Goal: Information Seeking & Learning: Learn about a topic

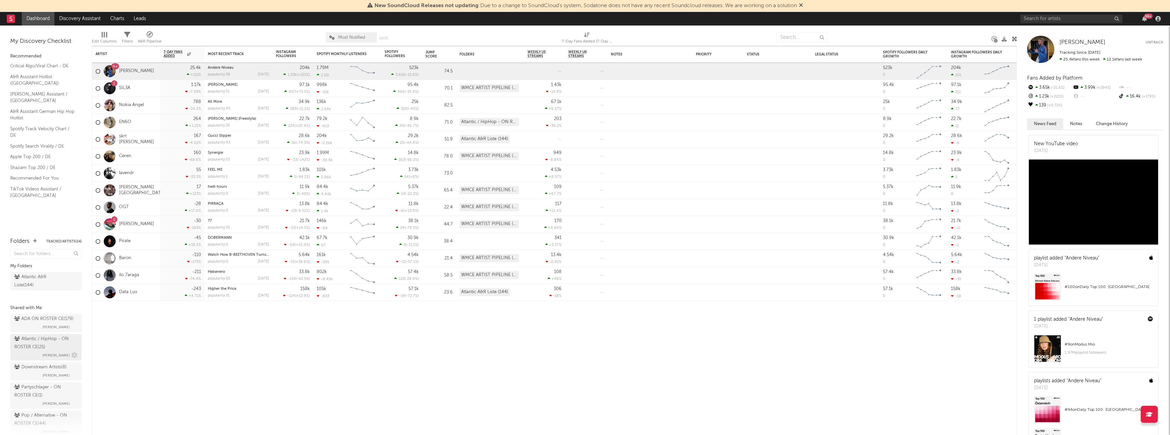
click at [41, 351] on div "Atlantic / HipHop - ON ROSTER CE ( 25 )" at bounding box center [45, 343] width 62 height 16
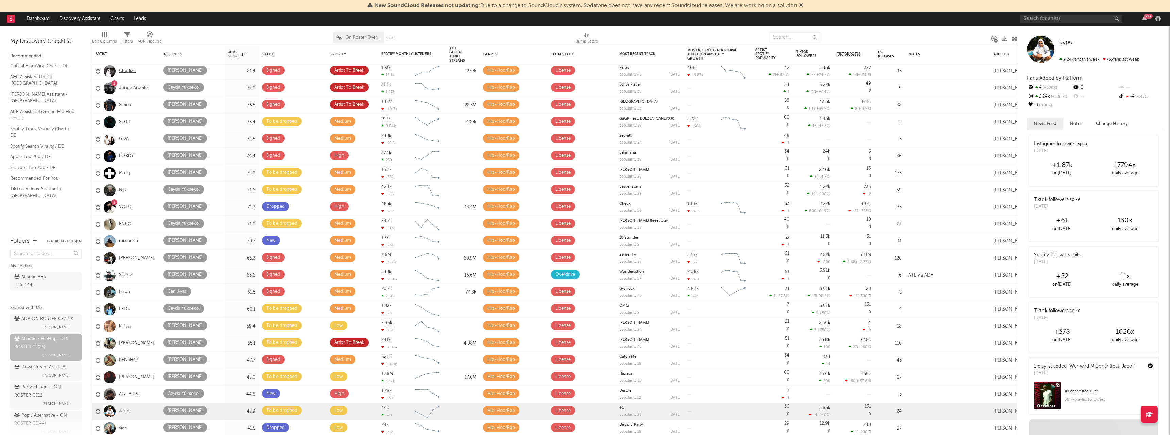
click at [126, 70] on link "Charlize" at bounding box center [127, 71] width 17 height 6
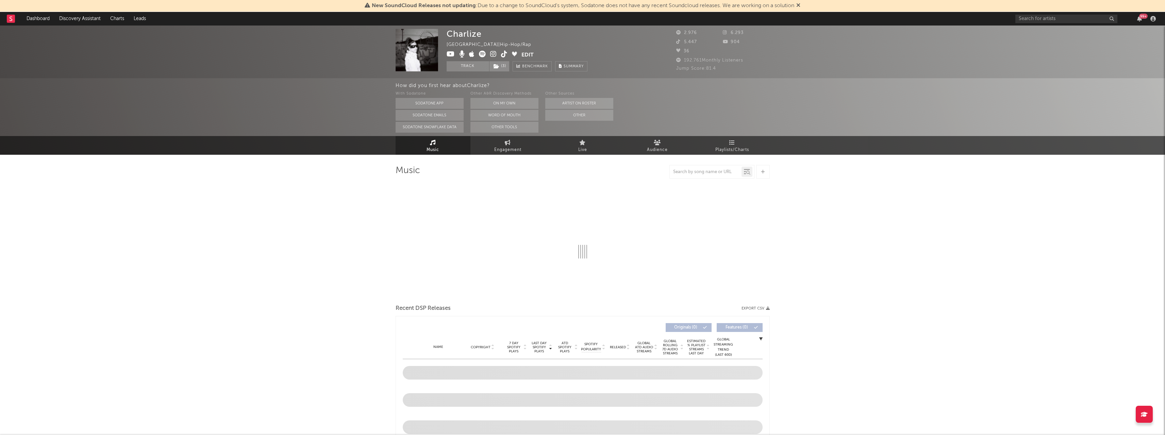
select select "1w"
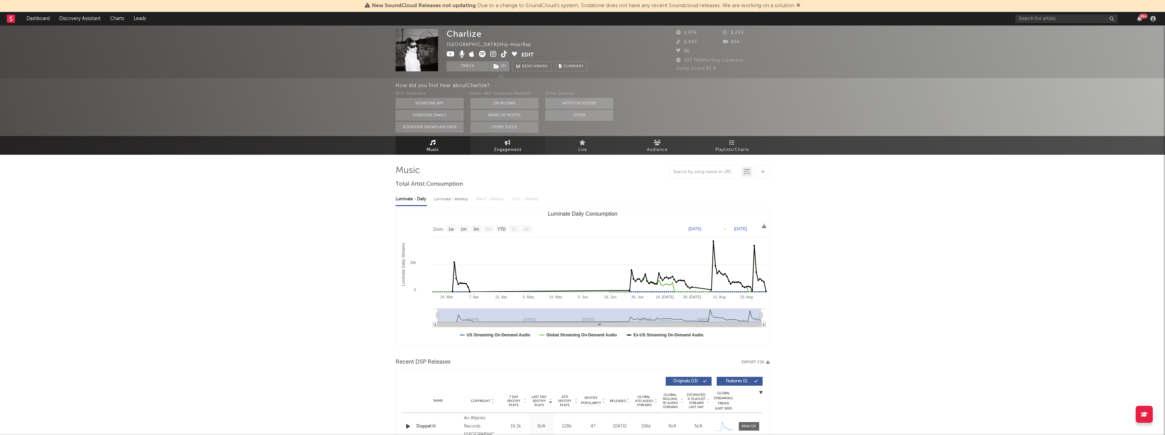
click at [497, 152] on span "Engagement" at bounding box center [507, 150] width 27 height 8
select select "1w"
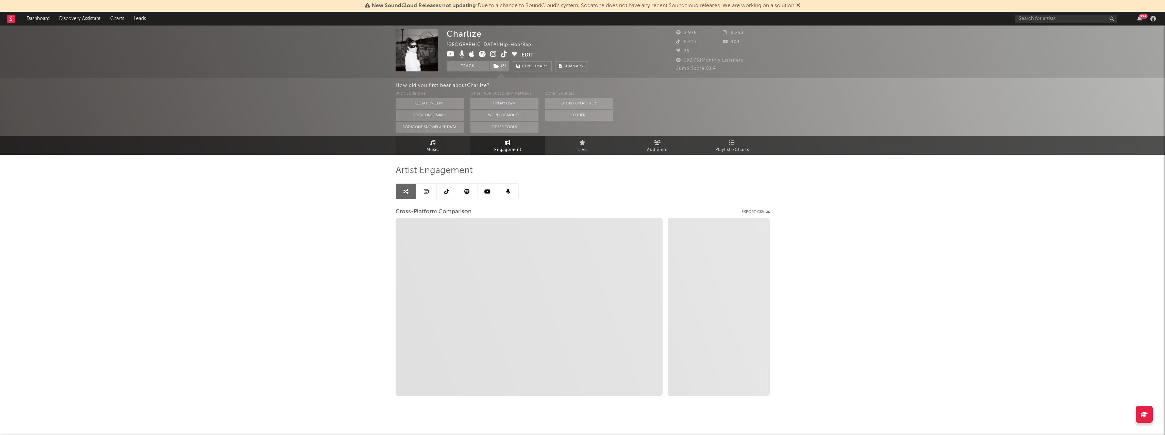
click at [436, 150] on span "Music" at bounding box center [433, 150] width 13 height 8
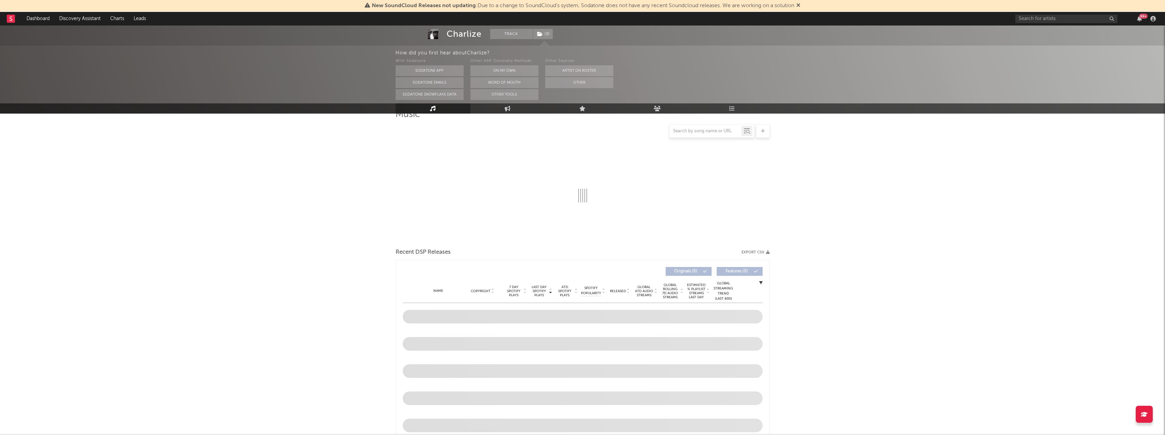
scroll to position [102, 0]
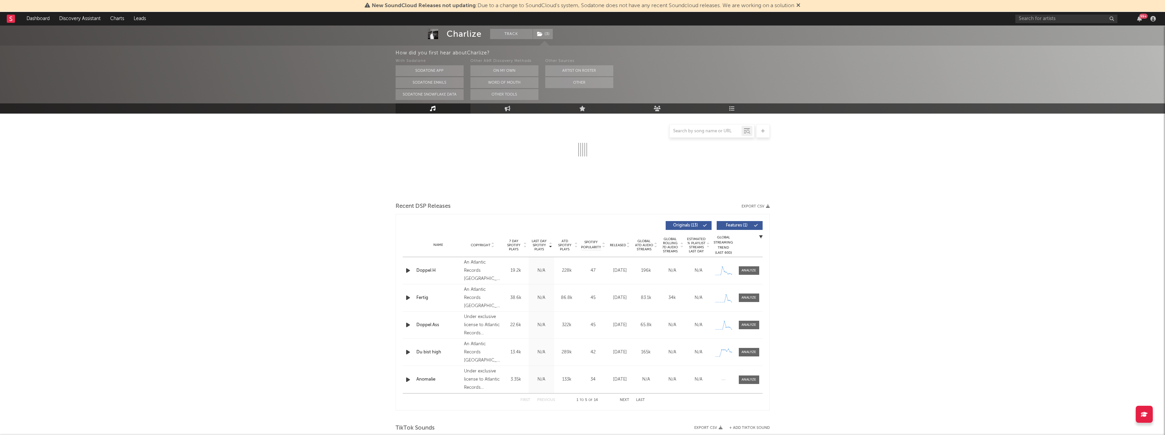
select select "1w"
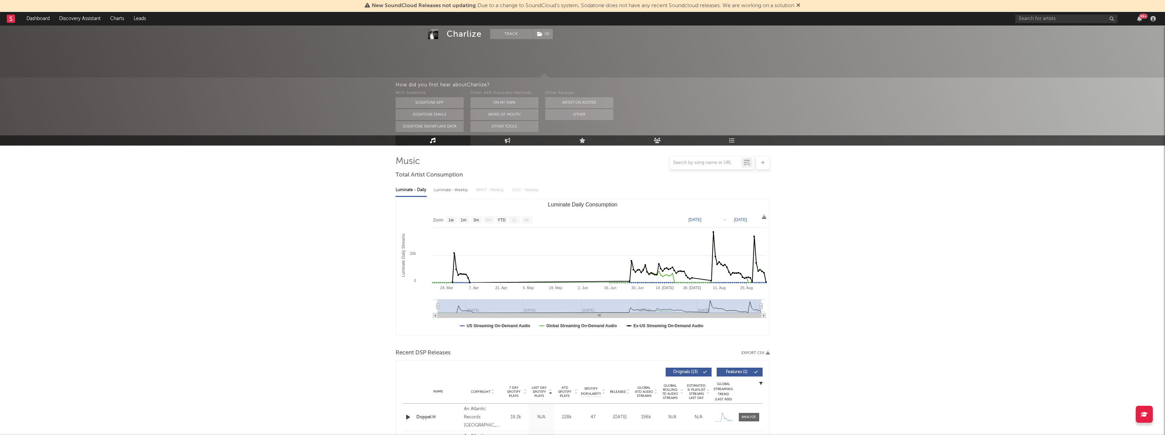
scroll to position [0, 0]
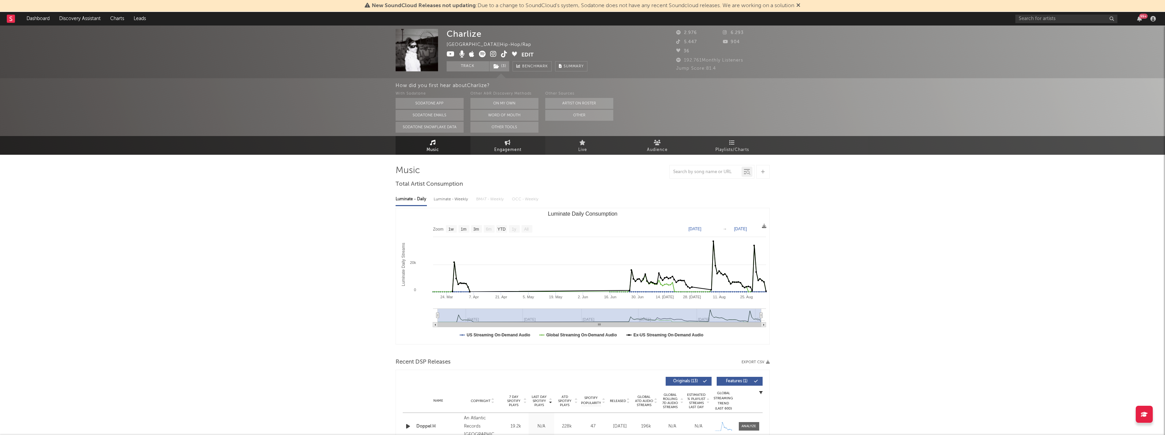
click at [515, 144] on link "Engagement" at bounding box center [508, 145] width 75 height 19
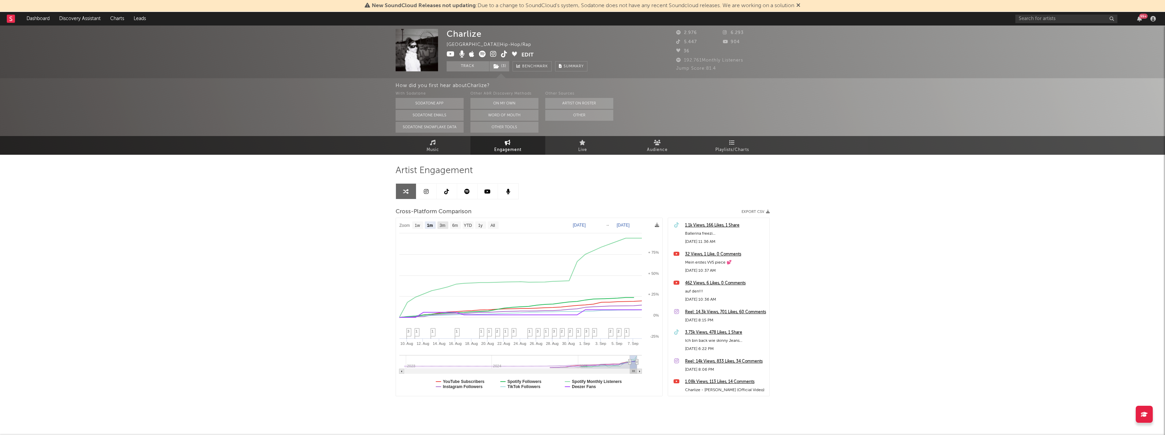
click at [445, 225] on text "3m" at bounding box center [443, 225] width 6 height 5
select select "3m"
type input "2025-06-08"
select select "3m"
click at [444, 147] on link "Music" at bounding box center [433, 145] width 75 height 19
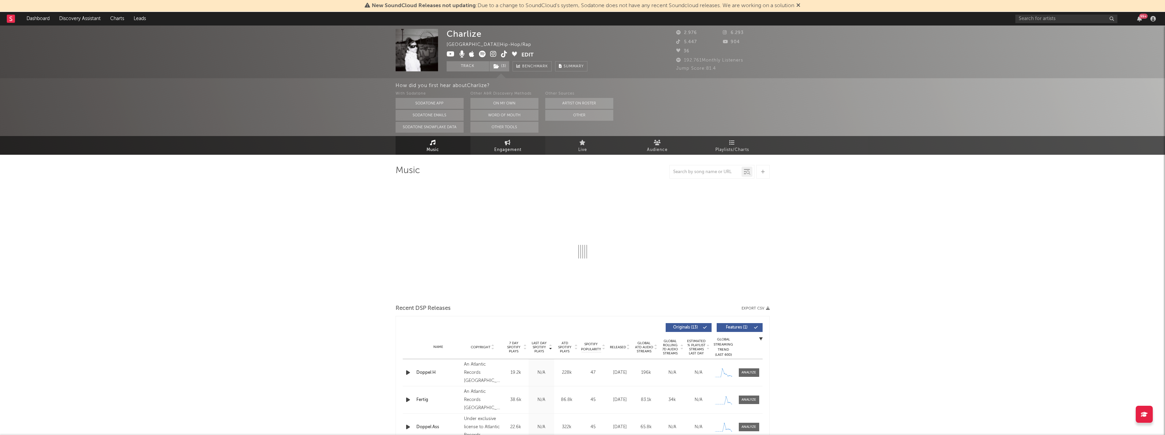
select select "1w"
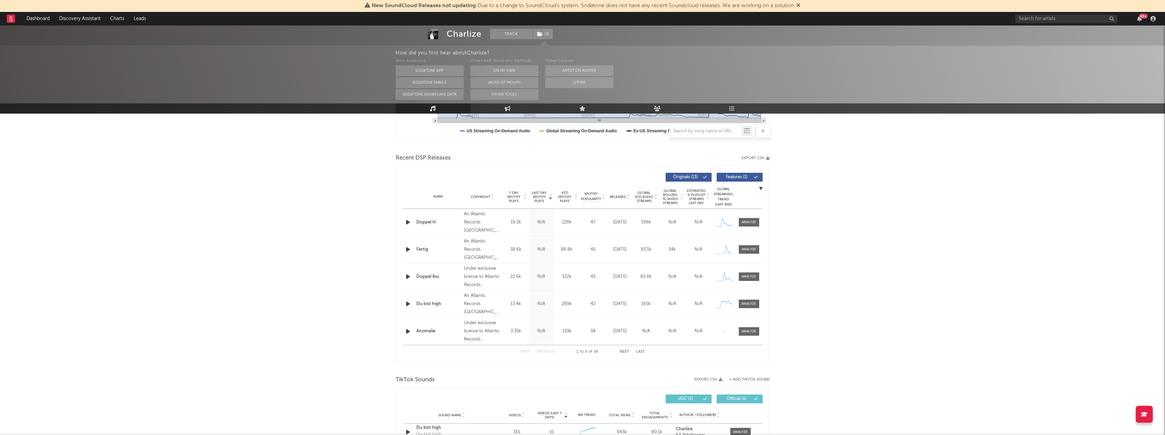
scroll to position [238, 0]
